Goal: Navigation & Orientation: Find specific page/section

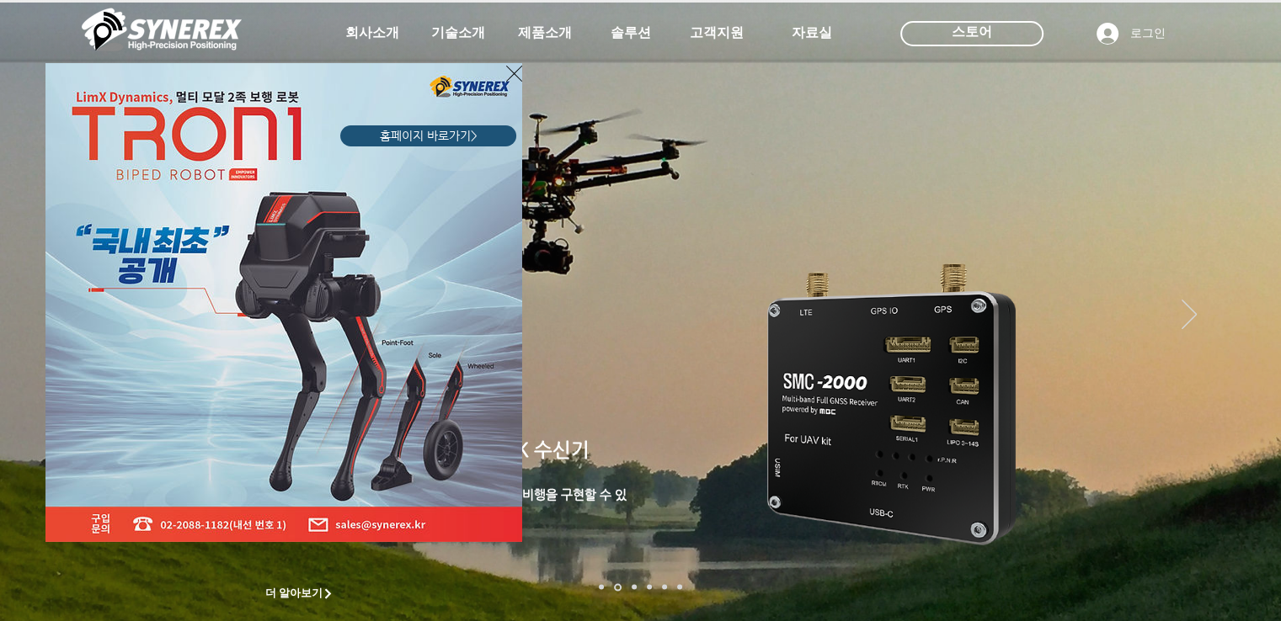
click at [1239, 216] on div "LimX Dinamics" at bounding box center [640, 310] width 1281 height 621
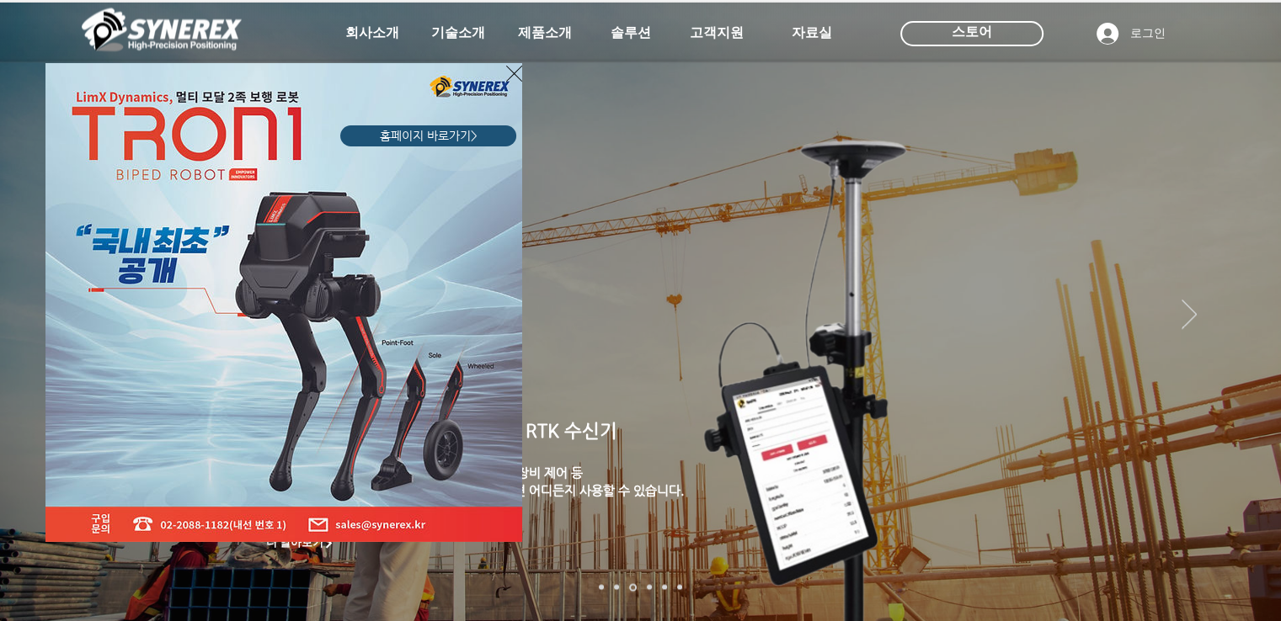
click at [1248, 215] on div "LimX Dinamics" at bounding box center [640, 310] width 1281 height 621
click at [990, 35] on div "LimX Dinamics" at bounding box center [640, 310] width 1281 height 621
click at [1240, 214] on div "LimX Dinamics" at bounding box center [640, 310] width 1281 height 621
click at [176, 286] on img "LimX Dinamics" at bounding box center [283, 302] width 477 height 479
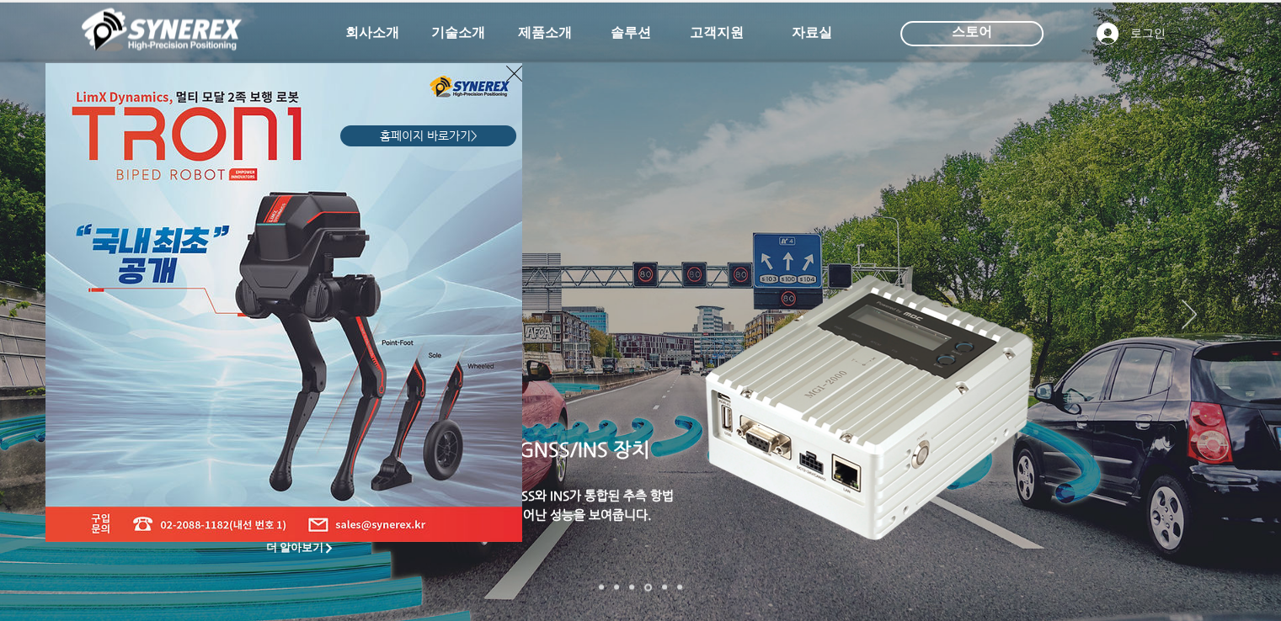
click at [347, 29] on div "LimX Dinamics" at bounding box center [640, 310] width 1281 height 621
click at [1048, 210] on div "LimX Dinamics" at bounding box center [640, 310] width 1281 height 621
click at [1243, 220] on div "LimX Dinamics" at bounding box center [640, 310] width 1281 height 621
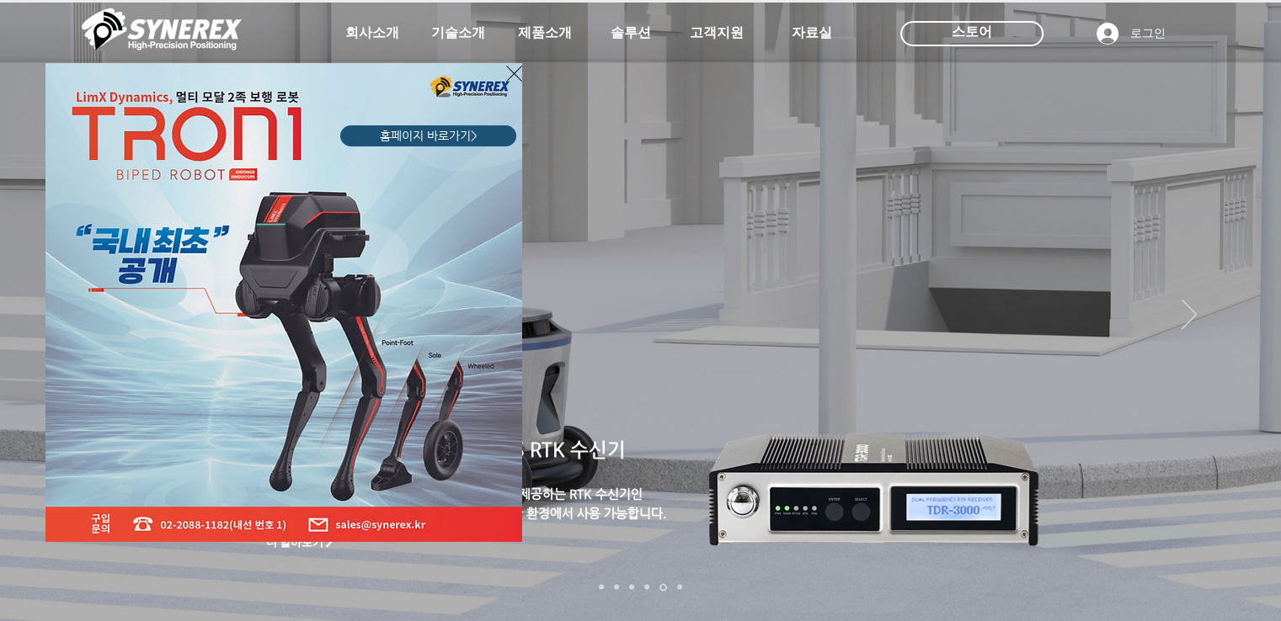
click at [514, 72] on icon "사이트로 돌아가기" at bounding box center [514, 73] width 16 height 21
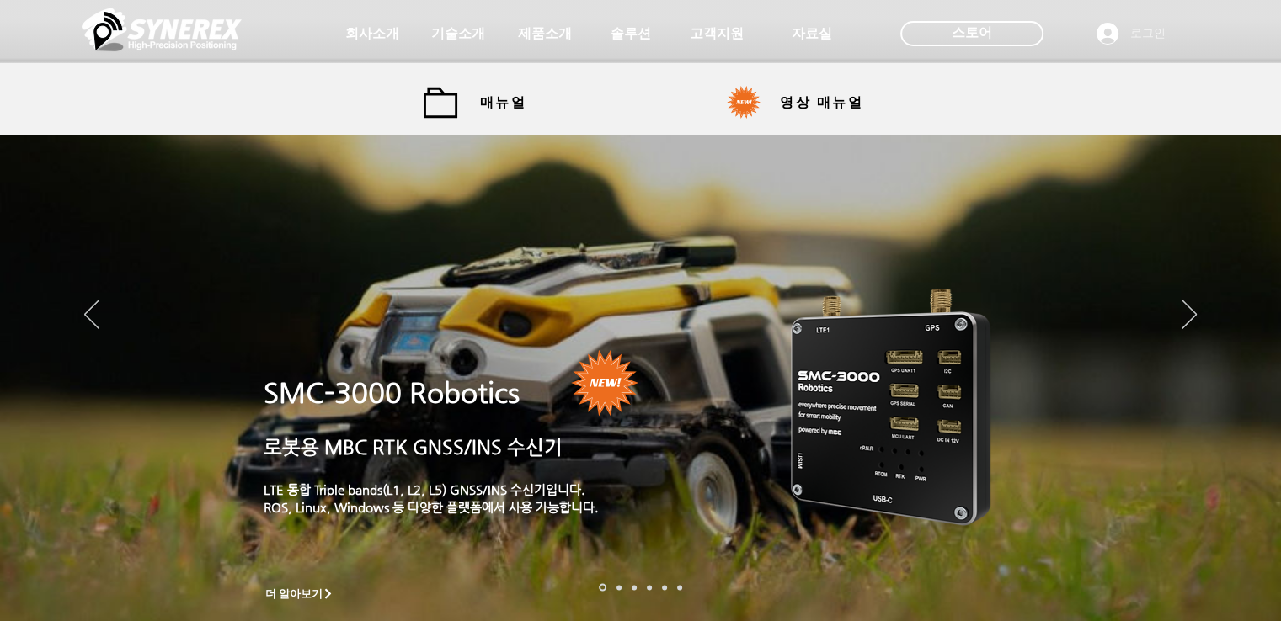
click at [1139, 34] on span "로그인" at bounding box center [1147, 33] width 47 height 17
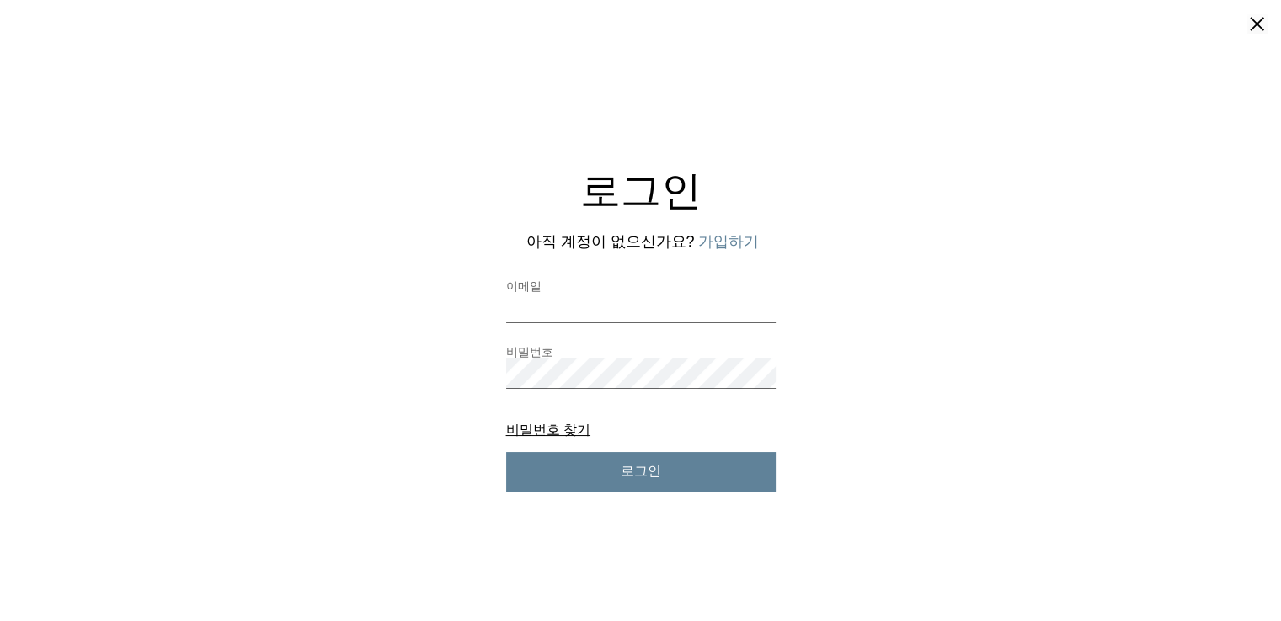
click at [1252, 21] on button "닫기" at bounding box center [1256, 25] width 21 height 24
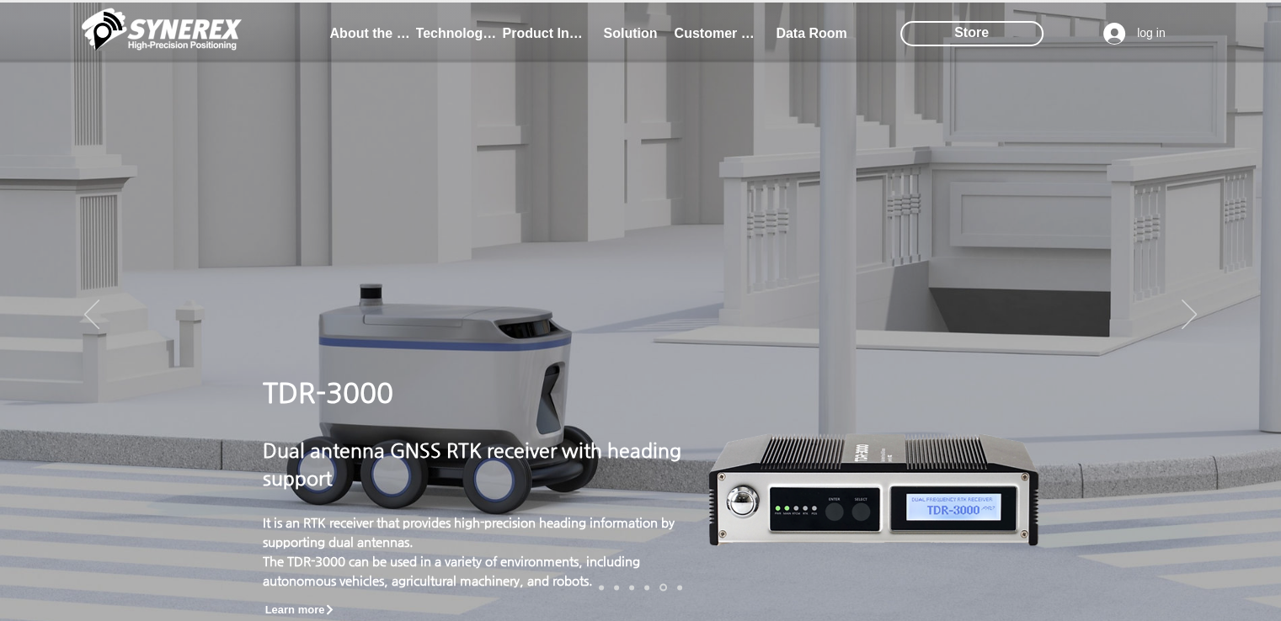
click at [640, 238] on div at bounding box center [640, 124] width 1281 height 249
